Goal: Find specific page/section: Locate a particular part of the current website

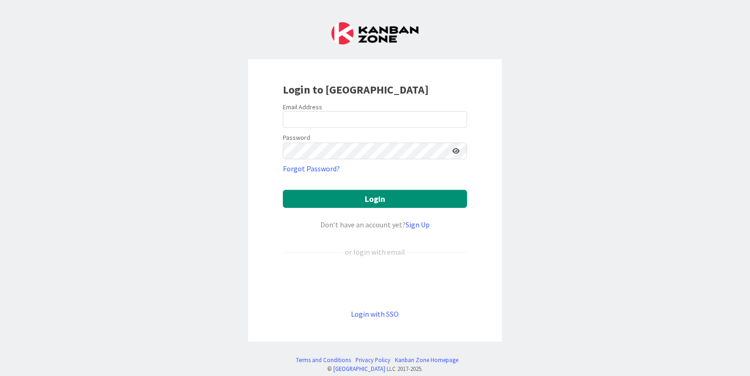
type input "[PERSON_NAME][EMAIL_ADDRESS][PERSON_NAME][DOMAIN_NAME]"
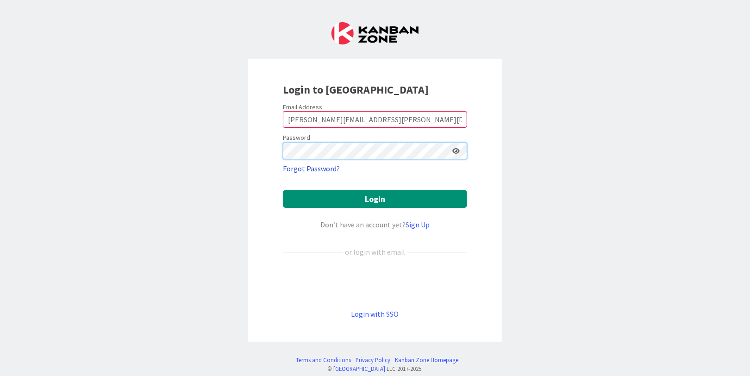
click at [283, 190] on button "Login" at bounding box center [375, 199] width 184 height 18
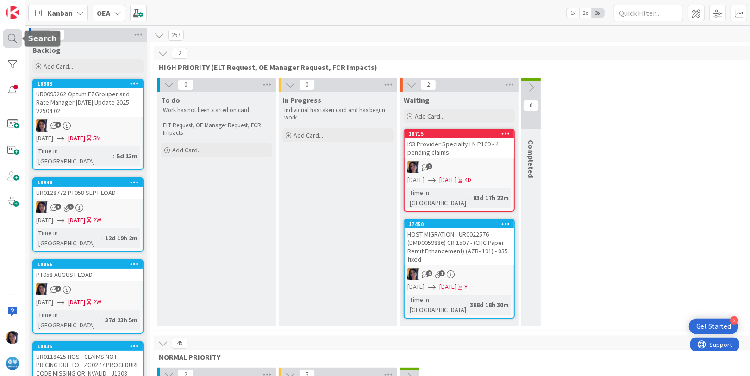
click at [12, 31] on div at bounding box center [12, 38] width 19 height 19
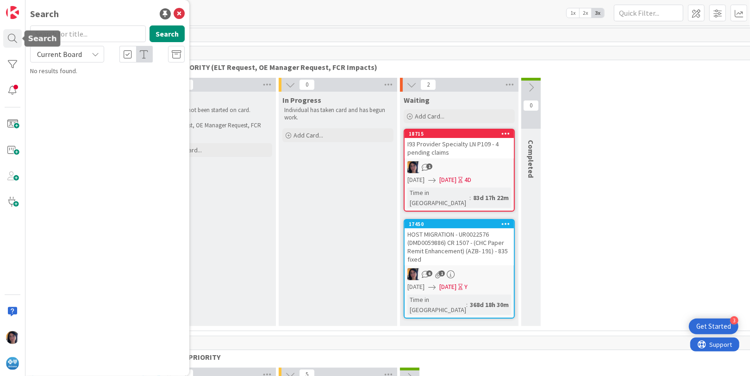
click at [53, 31] on input "text" at bounding box center [88, 33] width 116 height 17
type input "403/750"
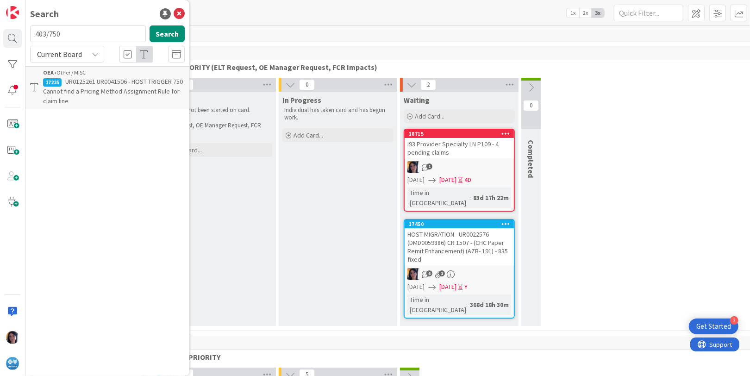
click at [106, 93] on span "UR0125261 UR0041506 - HOST TRIGGER 750 Cannot find a Pricing Method Assignment …" at bounding box center [113, 91] width 140 height 28
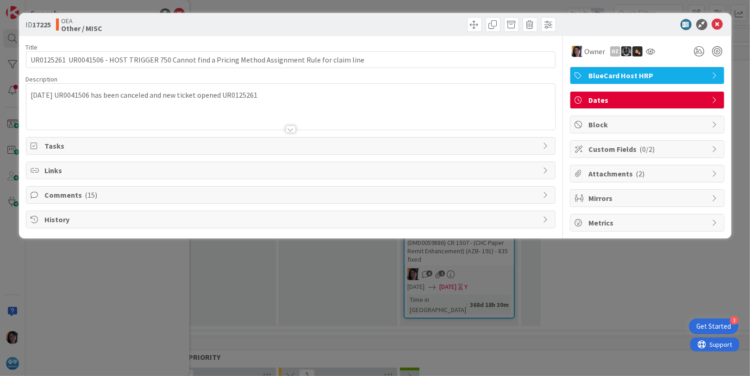
click at [609, 26] on div at bounding box center [642, 24] width 164 height 11
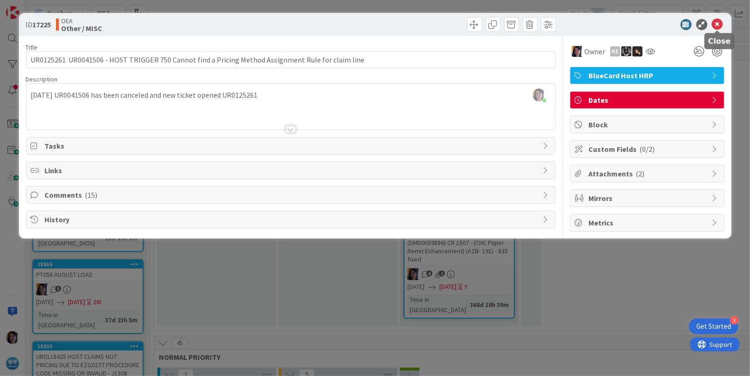
click at [718, 27] on icon at bounding box center [717, 24] width 11 height 11
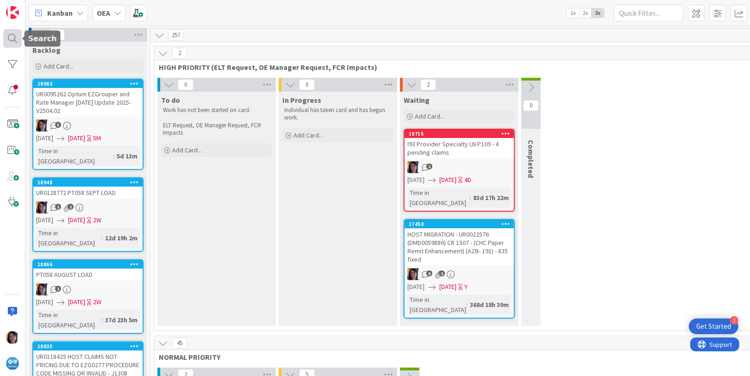
click at [10, 40] on div at bounding box center [12, 38] width 19 height 19
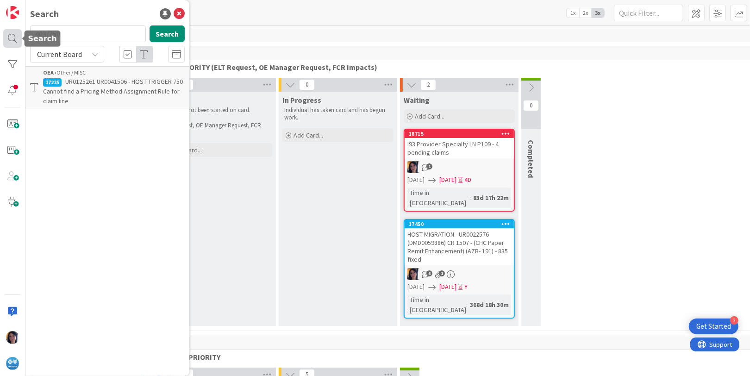
drag, startPoint x: 71, startPoint y: 31, endPoint x: 13, endPoint y: 38, distance: 58.3
click at [9, 36] on div "Search 403/750 Search Current Board OEA › Other / MISC 17225 UR0125261 UR004150…" at bounding box center [12, 188] width 25 height 376
type input "403 asc"
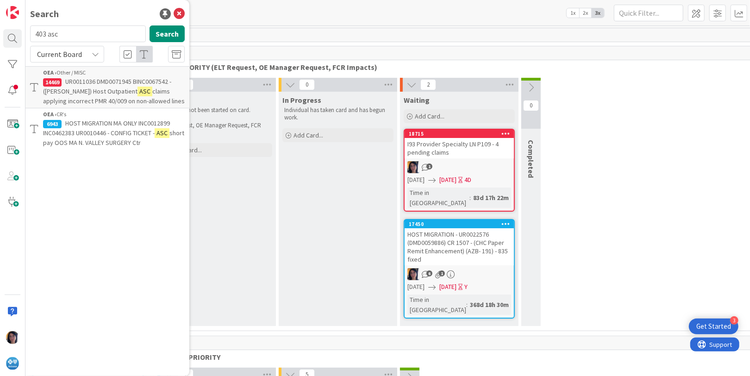
click at [80, 55] on span "Current Board" at bounding box center [59, 54] width 45 height 9
click at [50, 93] on span "All Boards" at bounding box center [83, 93] width 96 height 14
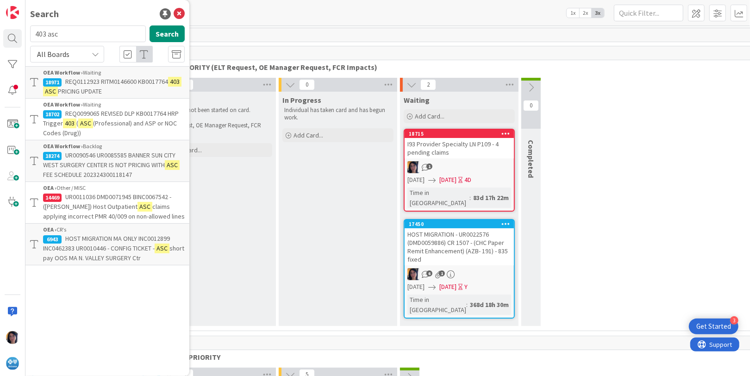
click at [87, 87] on span "PRICING UPDATE" at bounding box center [80, 91] width 44 height 8
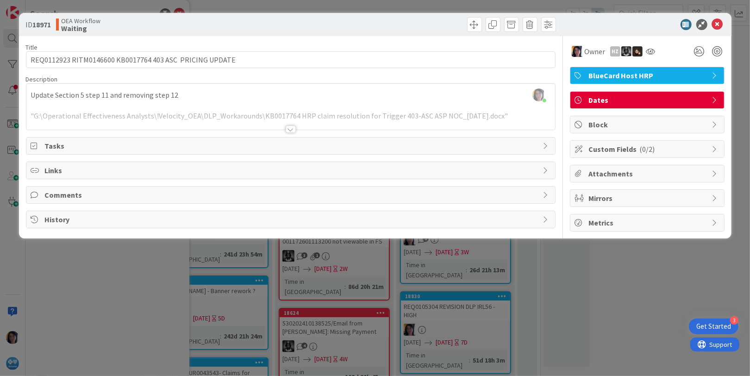
click at [584, 96] on div "Dates" at bounding box center [647, 100] width 154 height 17
